Goal: Information Seeking & Learning: Check status

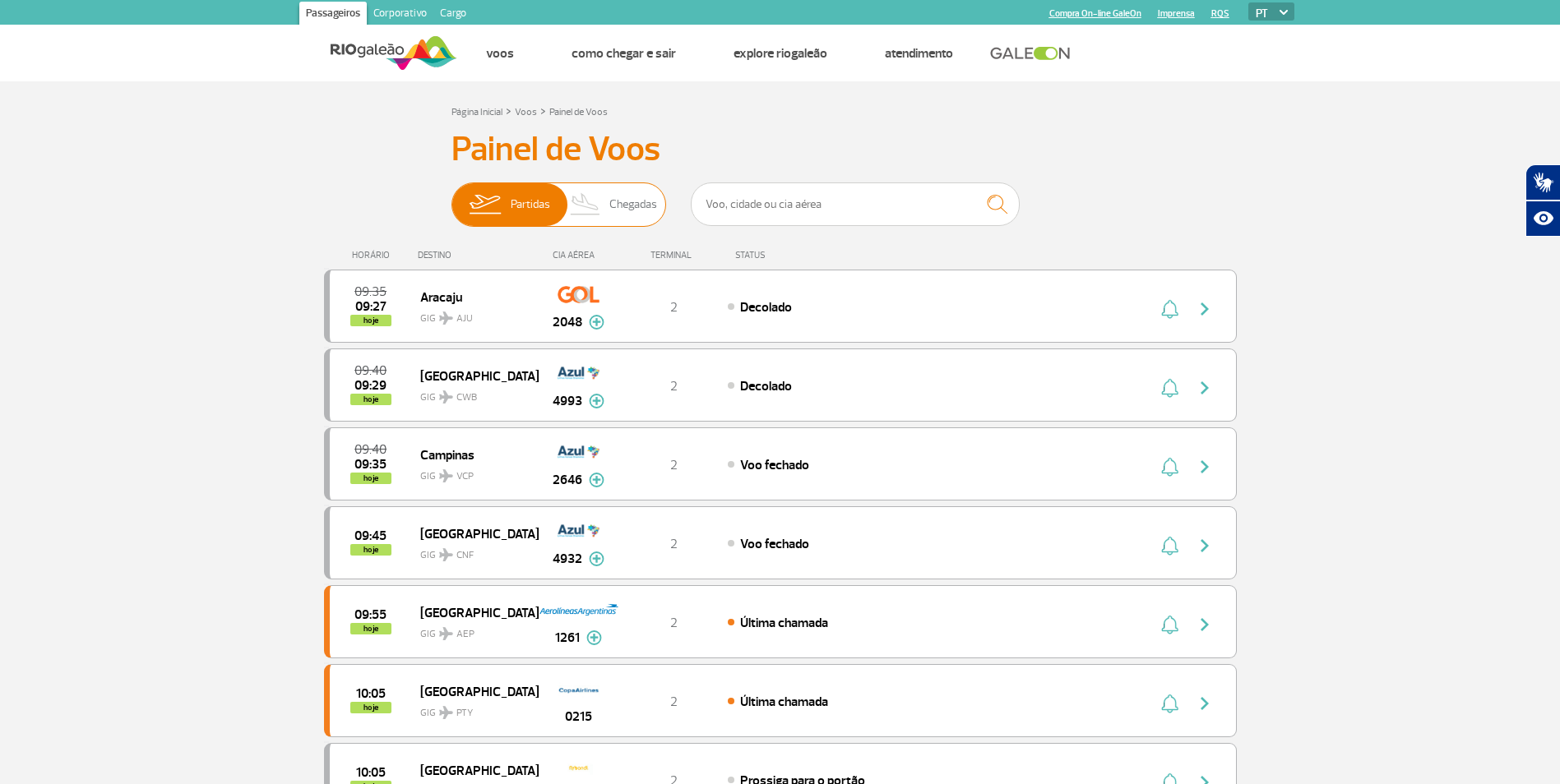
click at [601, 199] on img at bounding box center [585, 204] width 48 height 43
click at [451, 196] on input "Partidas Chegadas" at bounding box center [451, 196] width 0 height 0
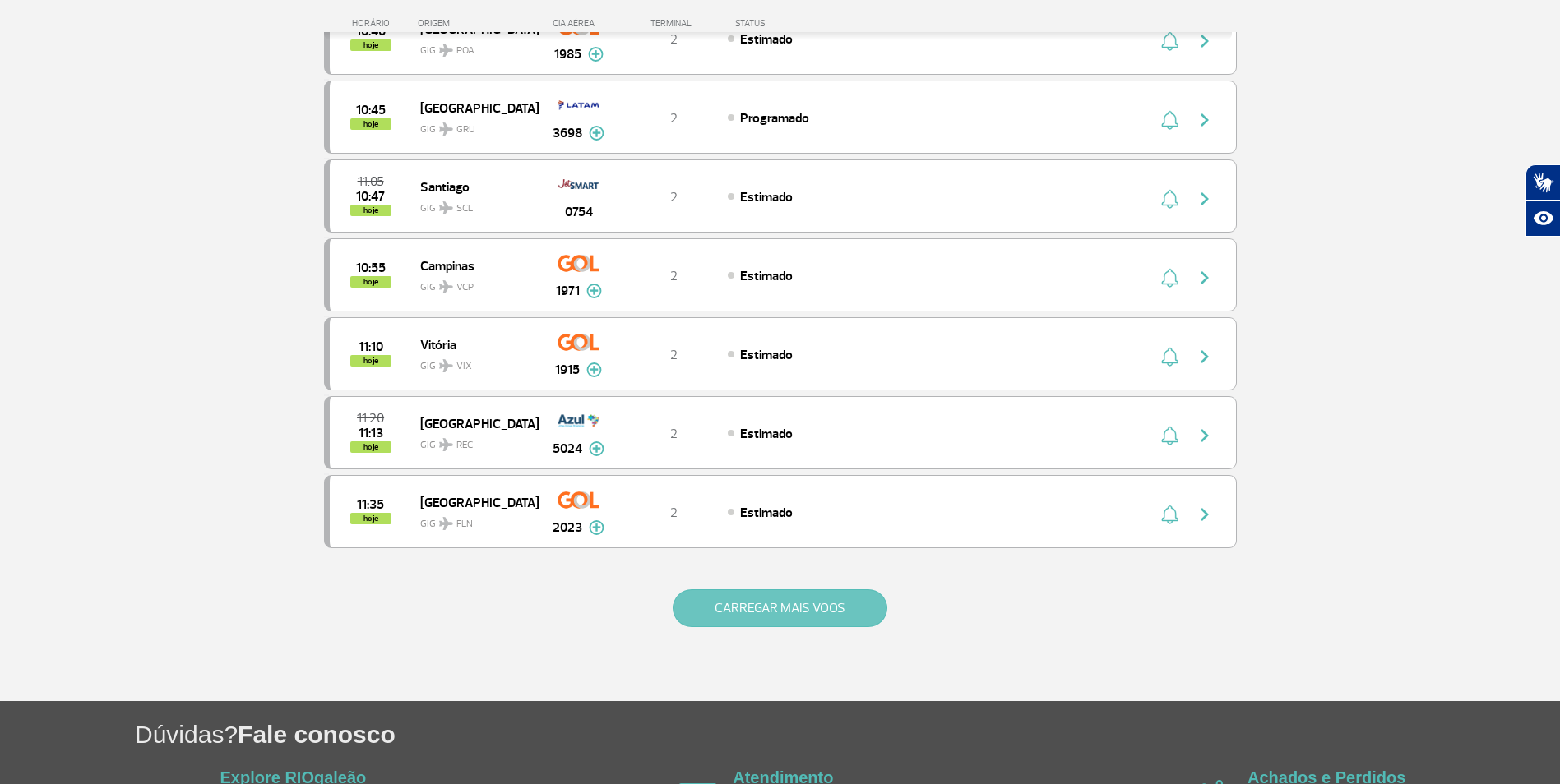
scroll to position [1315, 0]
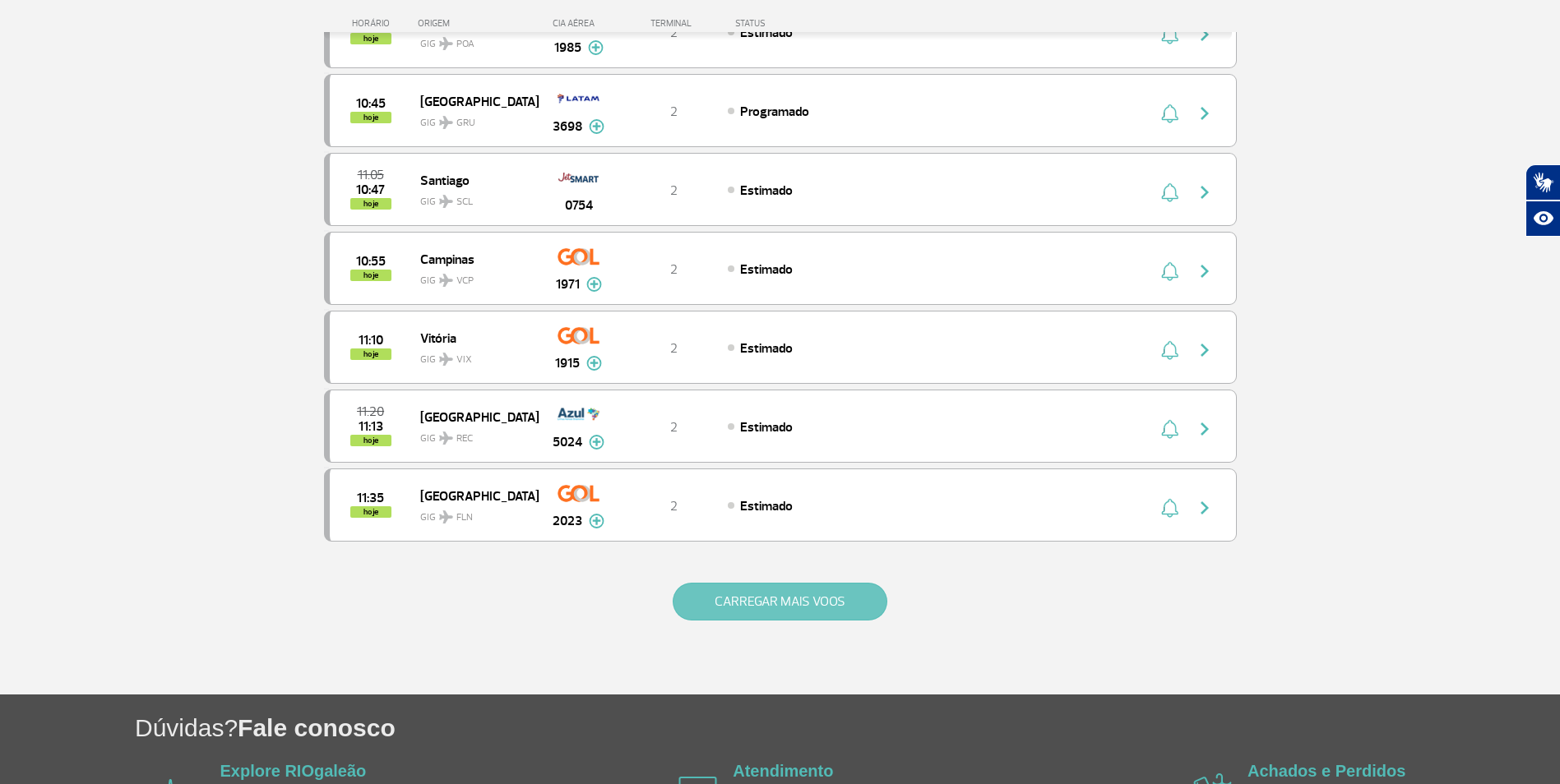
click at [707, 617] on button "CARREGAR MAIS VOOS" at bounding box center [780, 601] width 215 height 37
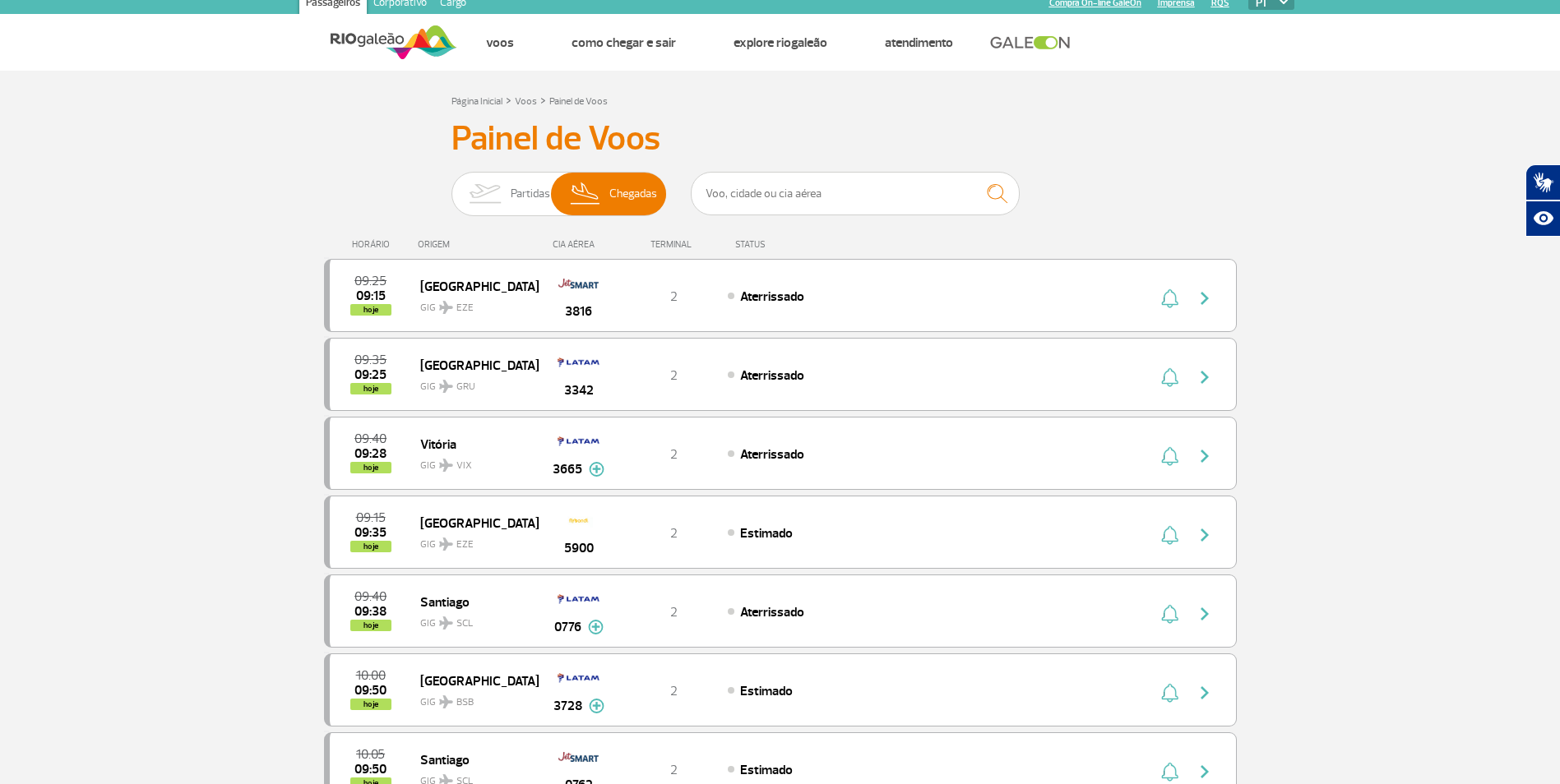
scroll to position [0, 0]
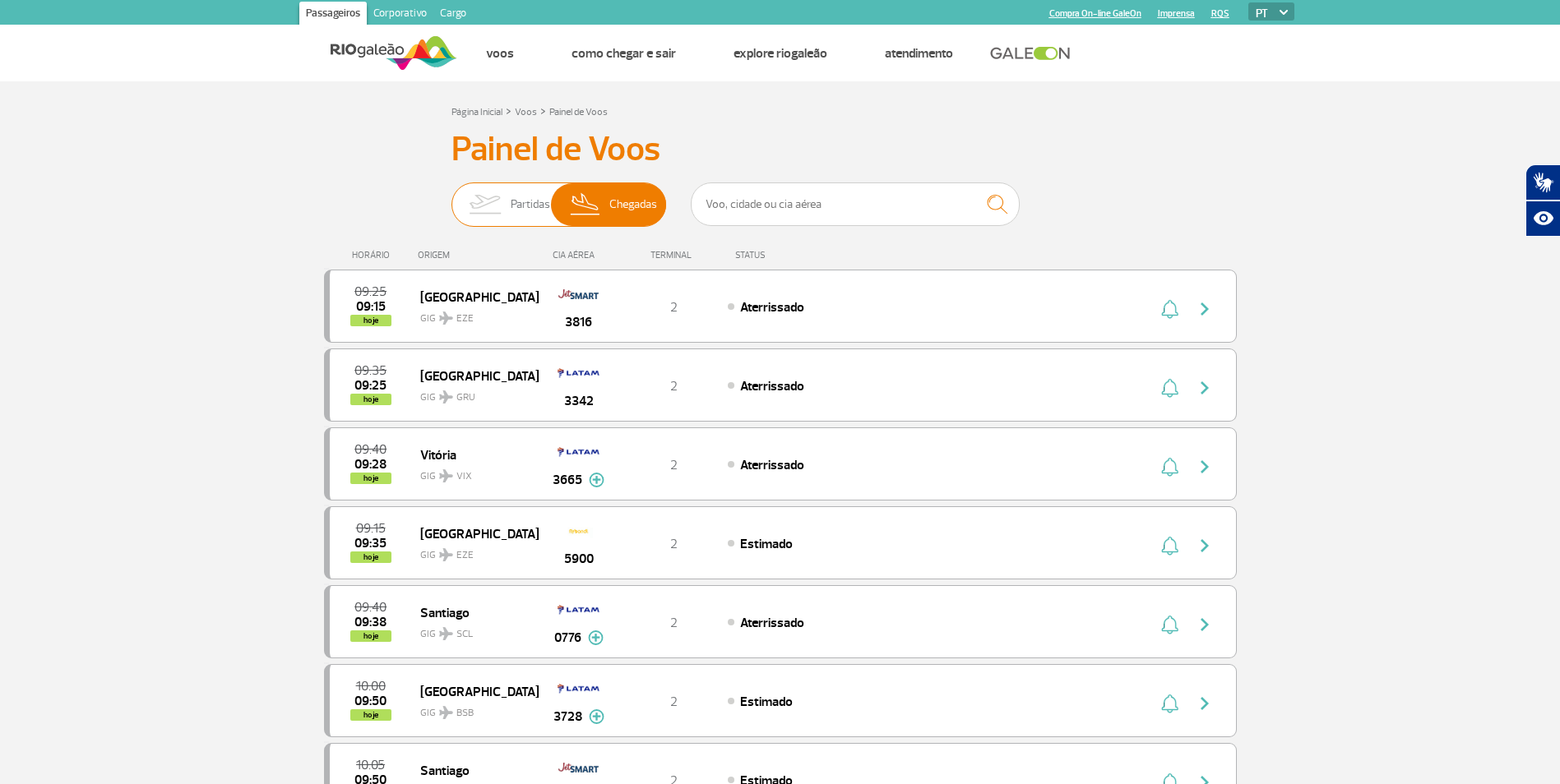
click at [524, 197] on span "Partidas" at bounding box center [529, 204] width 39 height 43
click at [451, 196] on input "Partidas Chegadas" at bounding box center [451, 196] width 0 height 0
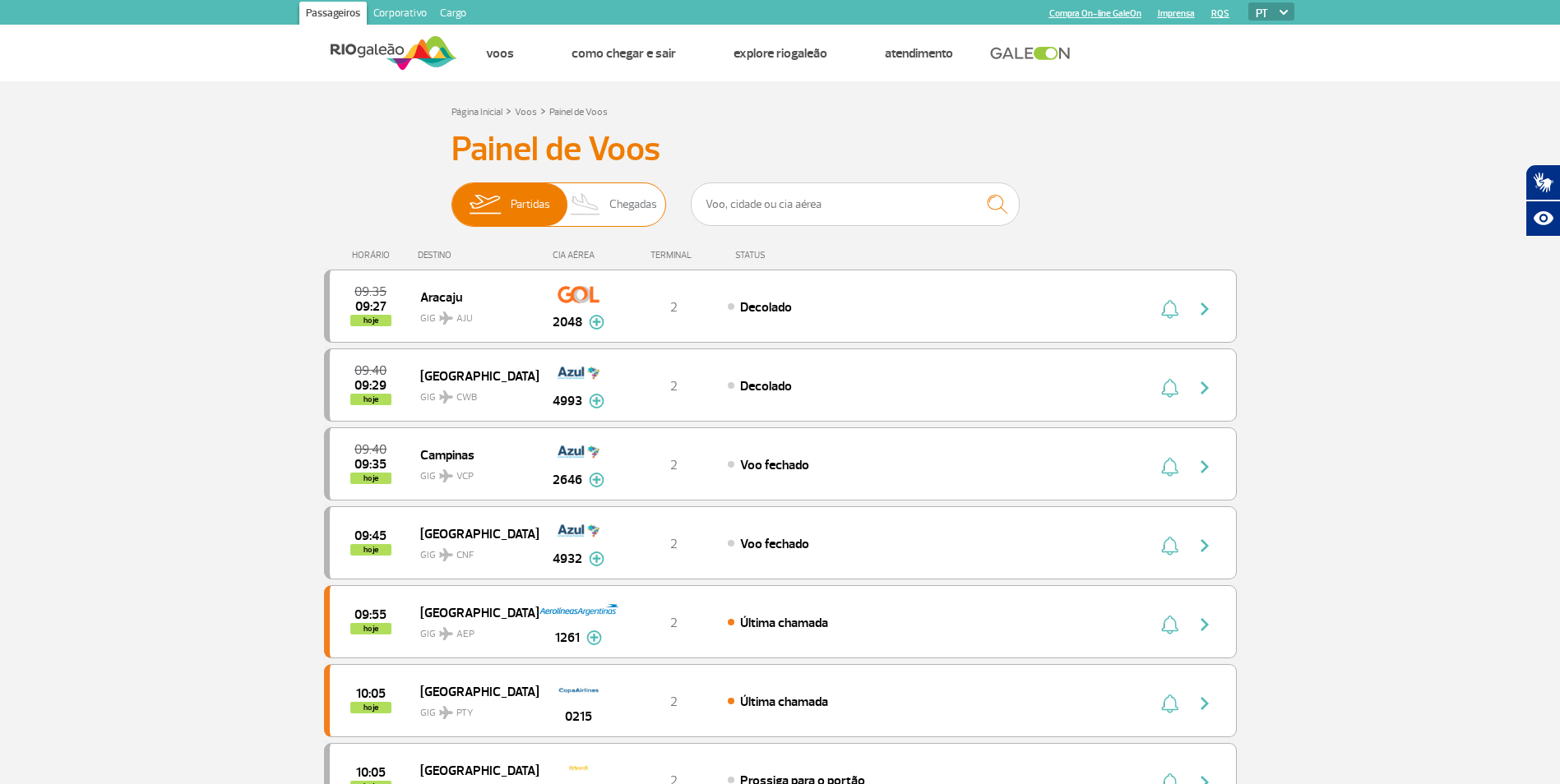
click at [590, 210] on img at bounding box center [585, 204] width 48 height 43
click at [451, 196] on input "Partidas Chegadas" at bounding box center [451, 196] width 0 height 0
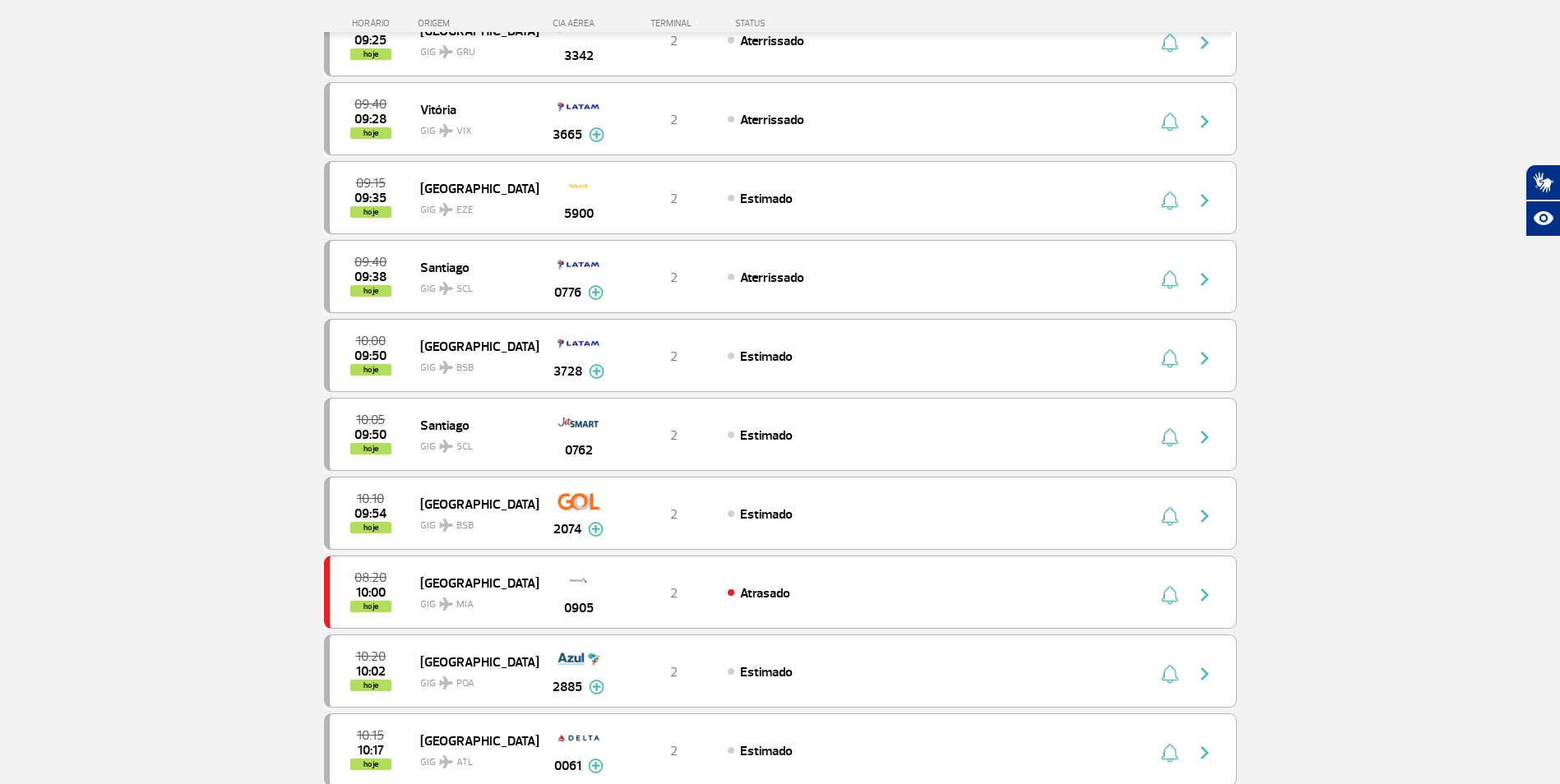
scroll to position [411, 0]
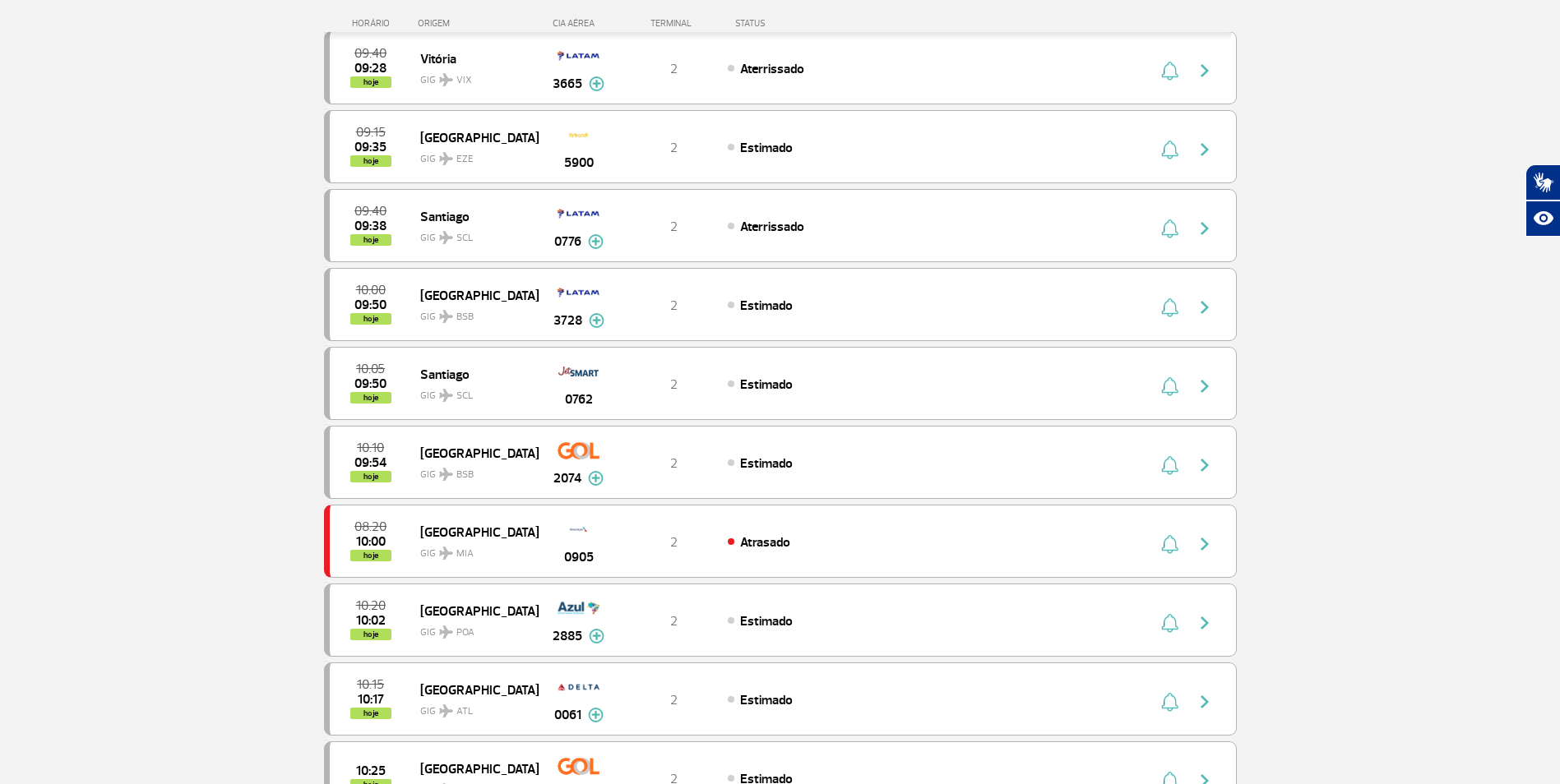
click at [915, 501] on div "09:25 09:15 hoje [GEOGRAPHIC_DATA] GIG EZE 3816 2 Aterrissado 09:35 09:25 hoje …" at bounding box center [780, 658] width 913 height 1574
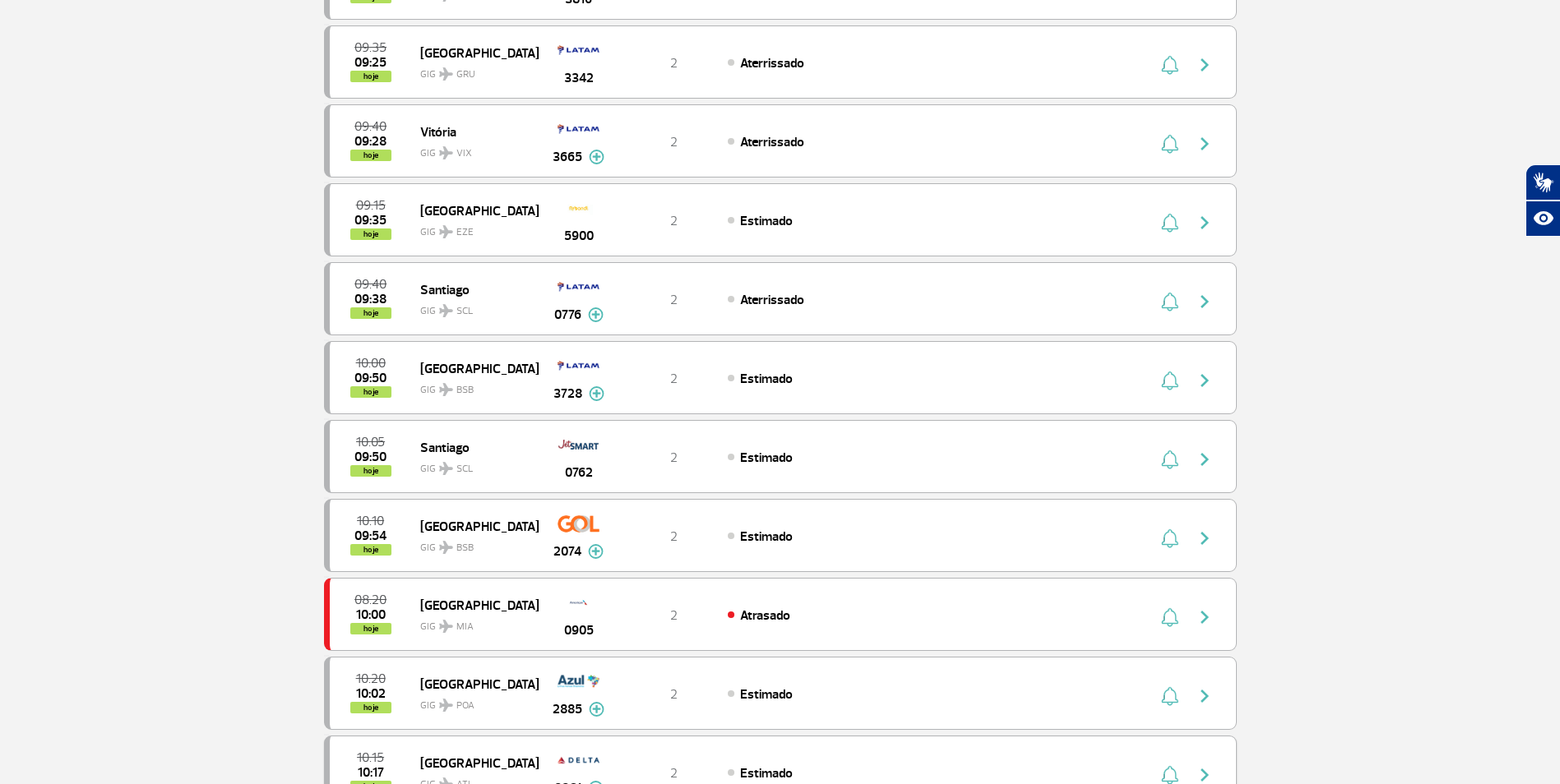
scroll to position [164, 0]
